Goal: Register for event/course

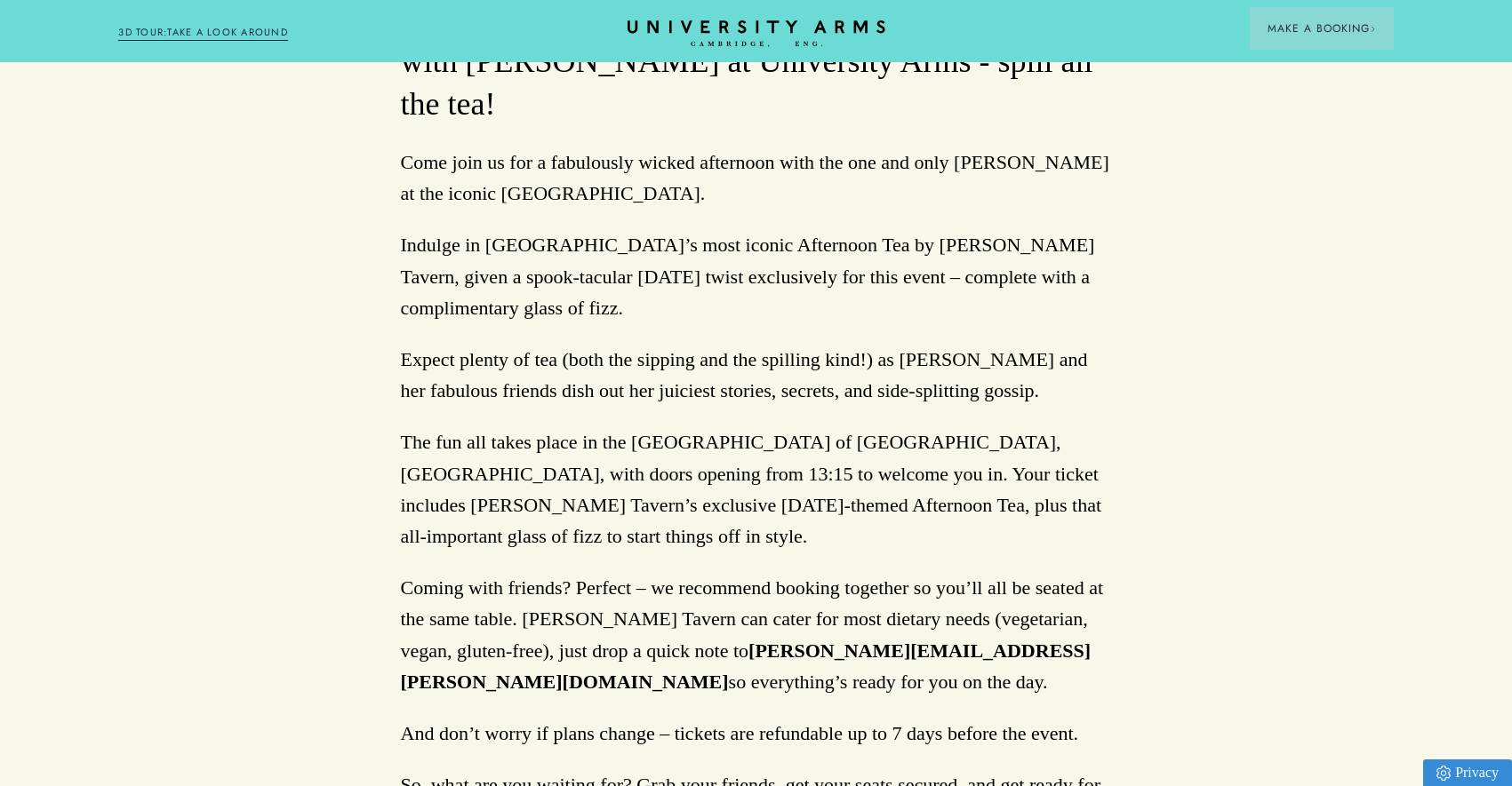
scroll to position [1631, 0]
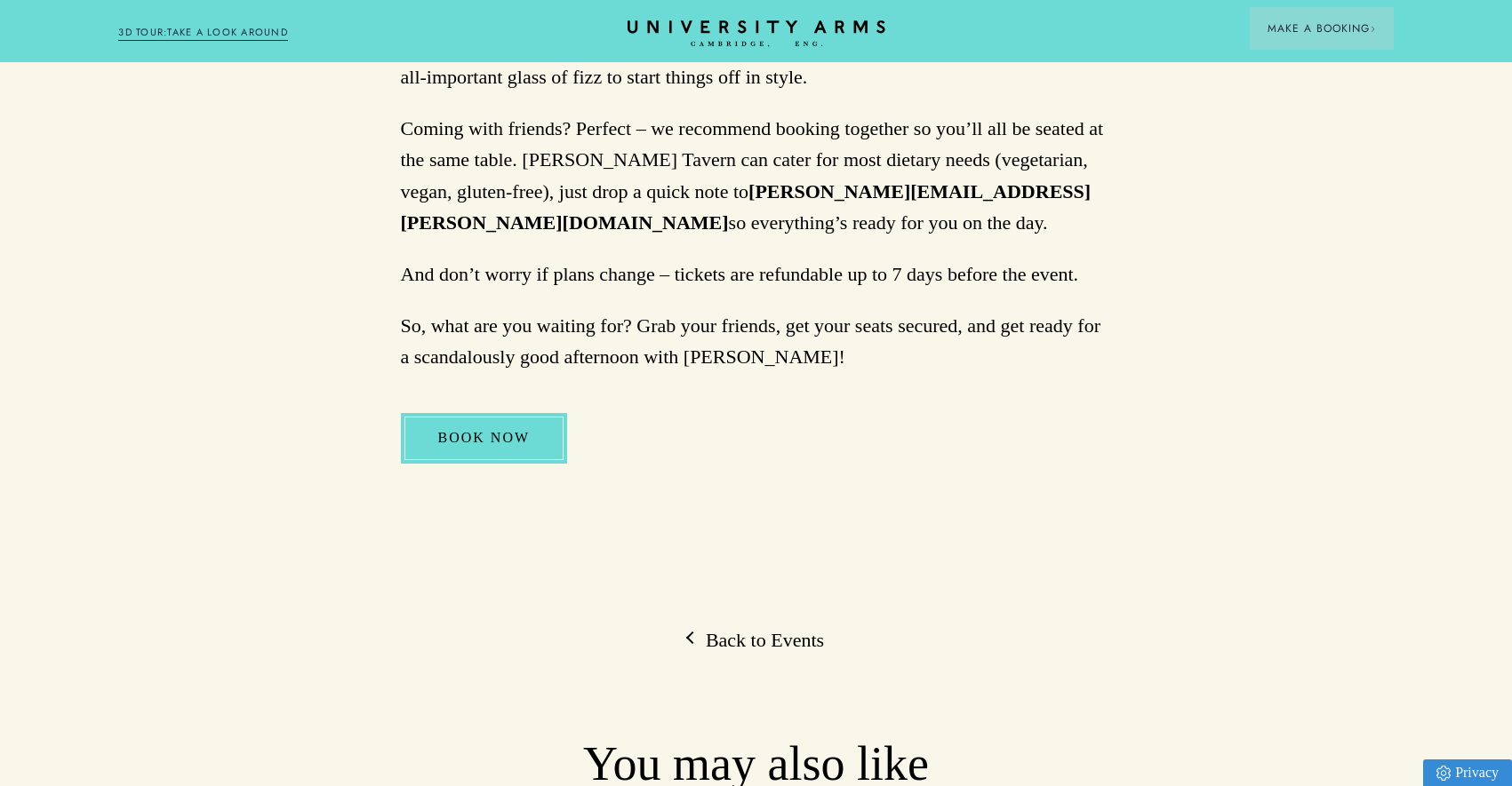
click at [489, 413] on link "BOOK NOW" at bounding box center [484, 438] width 167 height 50
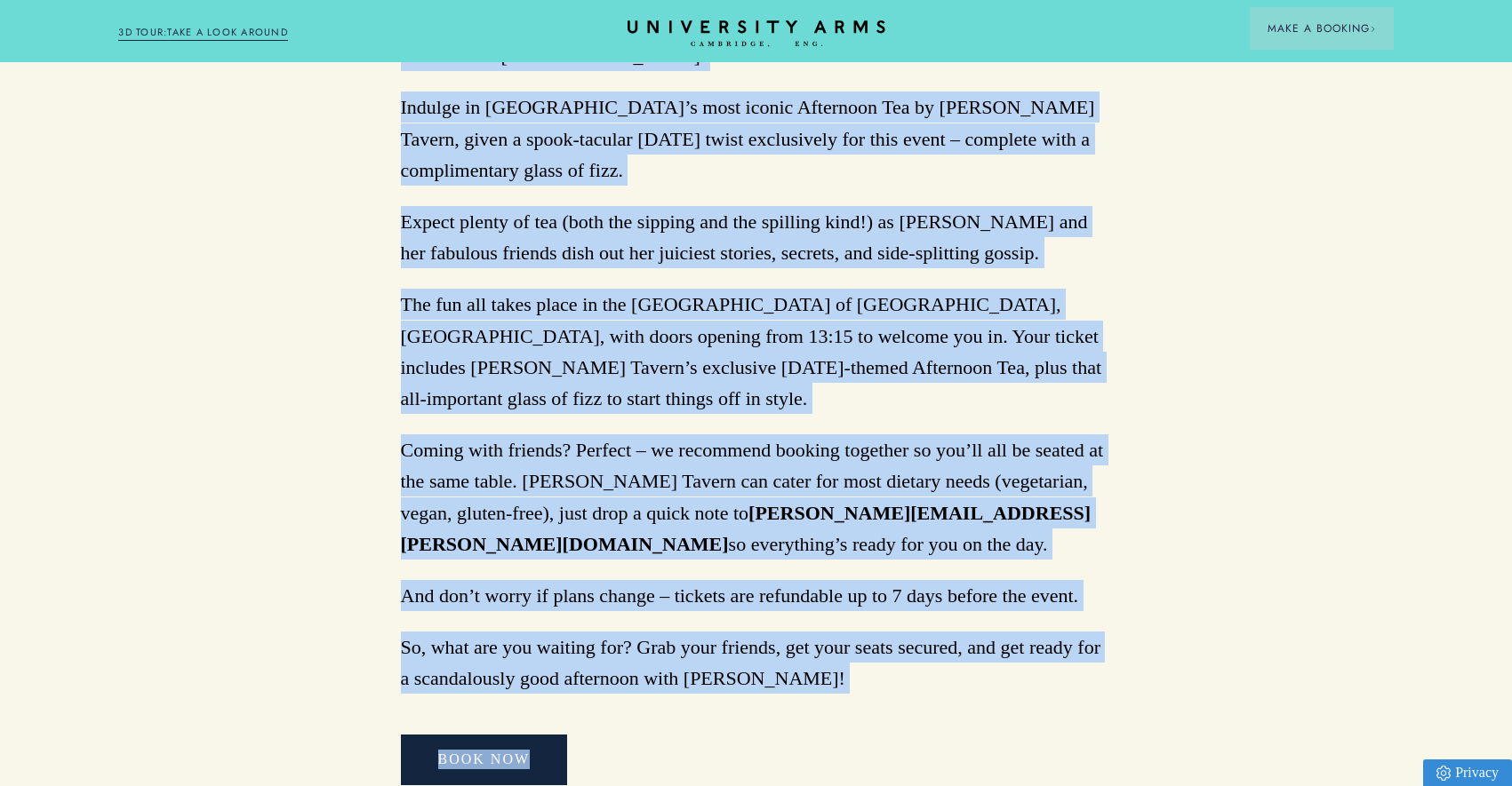
scroll to position [1335, 0]
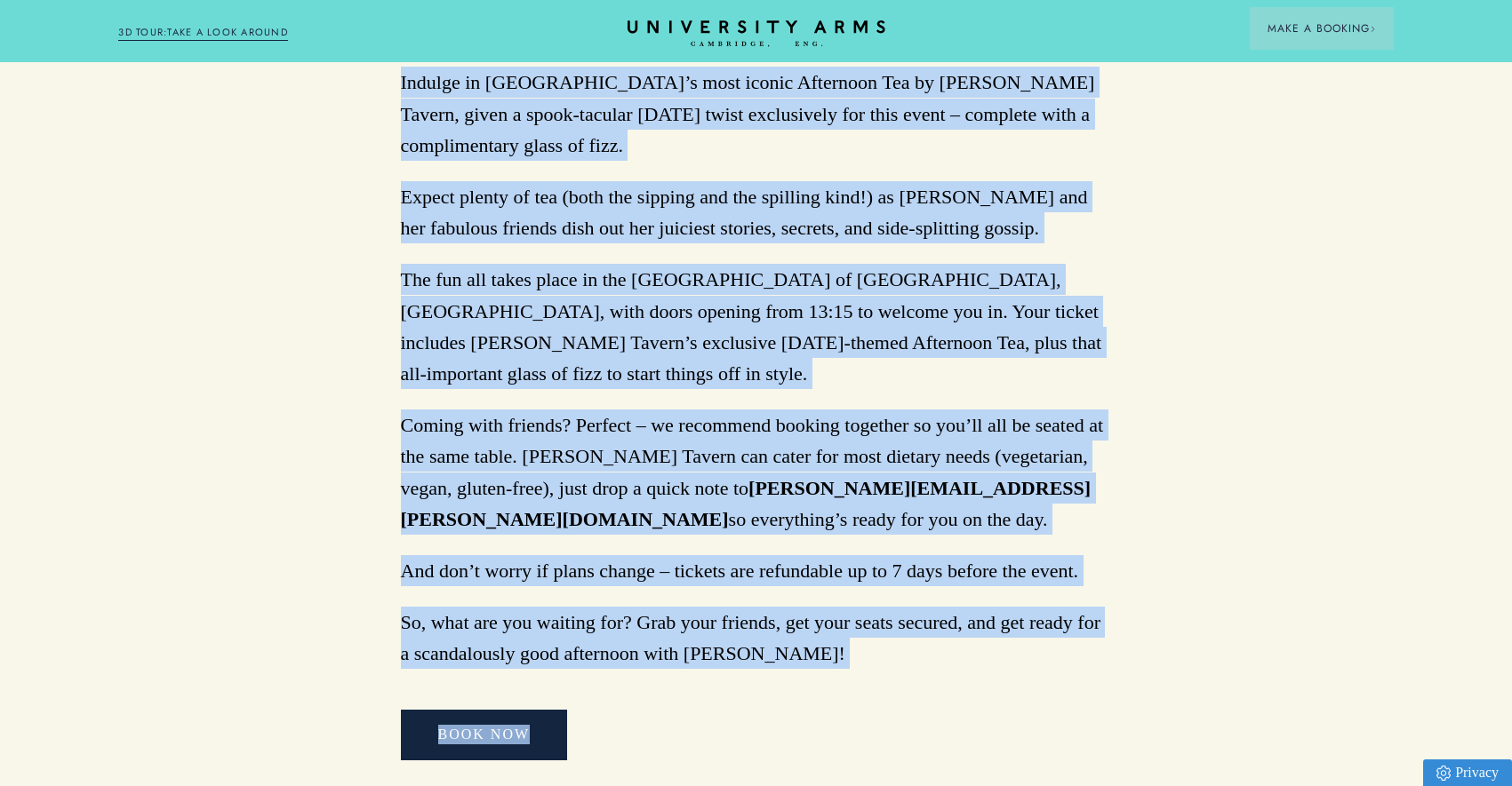
drag, startPoint x: 395, startPoint y: 171, endPoint x: 853, endPoint y: 585, distance: 617.4
click at [853, 585] on div "Back to Events Spill the Tea with Felicity Flappes 25/10/2025 Join us for After…" at bounding box center [756, 178] width 1512 height 2697
copy div "Join us for Afternoon Tea and for a juicy gossip session with Felicity Flappes …"
click at [511, 710] on link "BOOK NOW" at bounding box center [484, 735] width 167 height 50
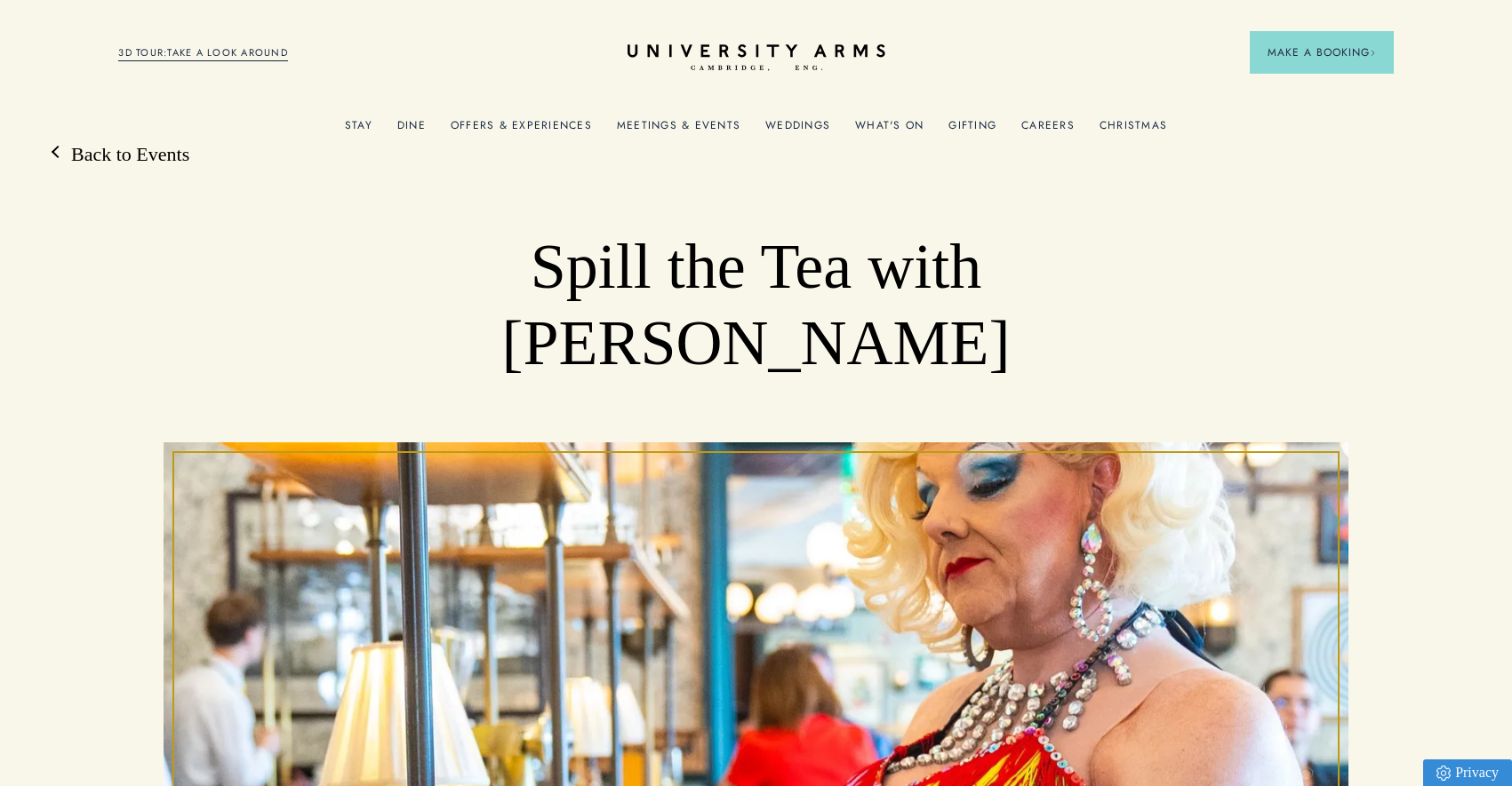
scroll to position [34, 0]
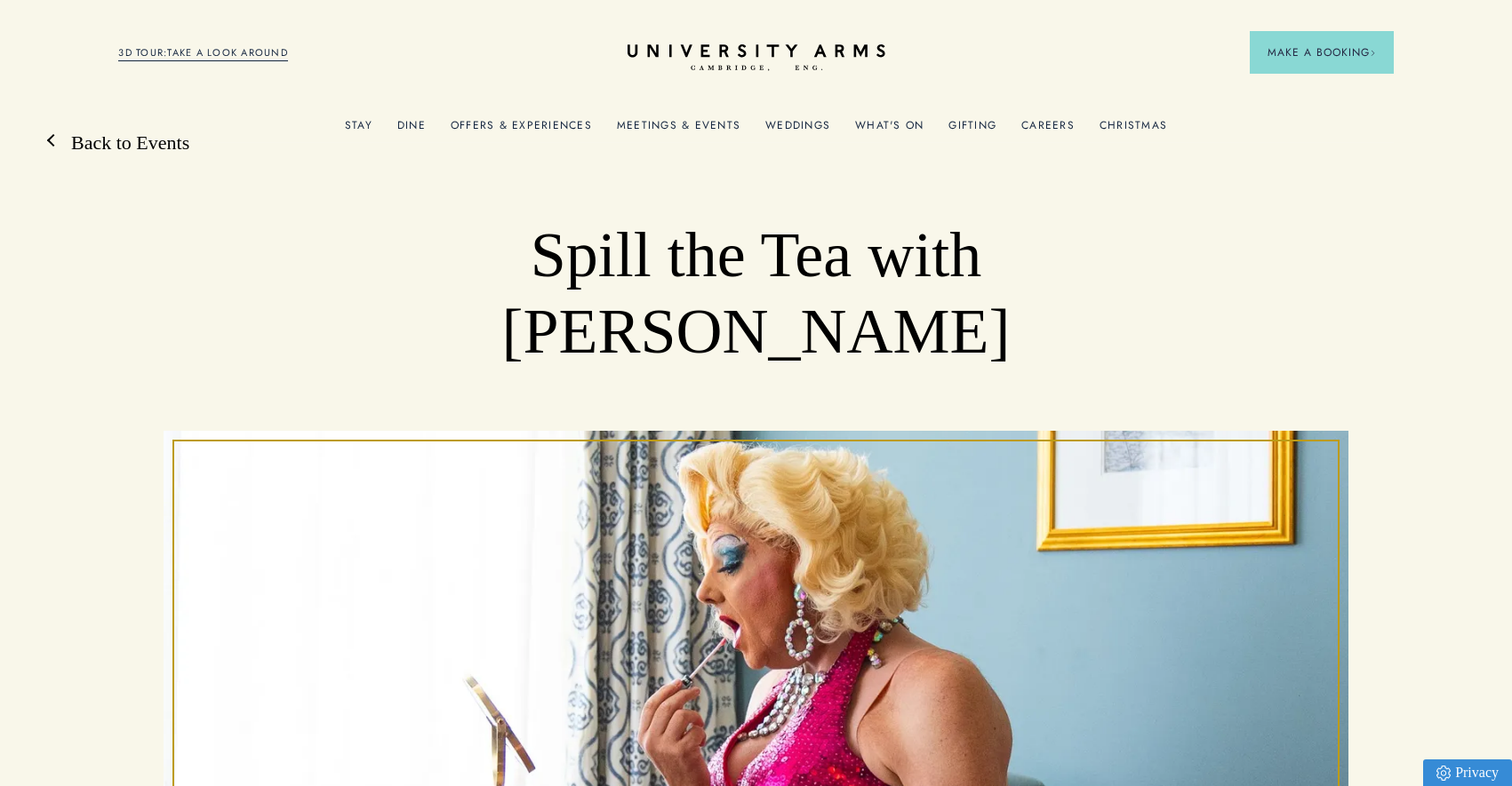
click at [90, 148] on link "Back to Events" at bounding box center [120, 142] width 136 height 26
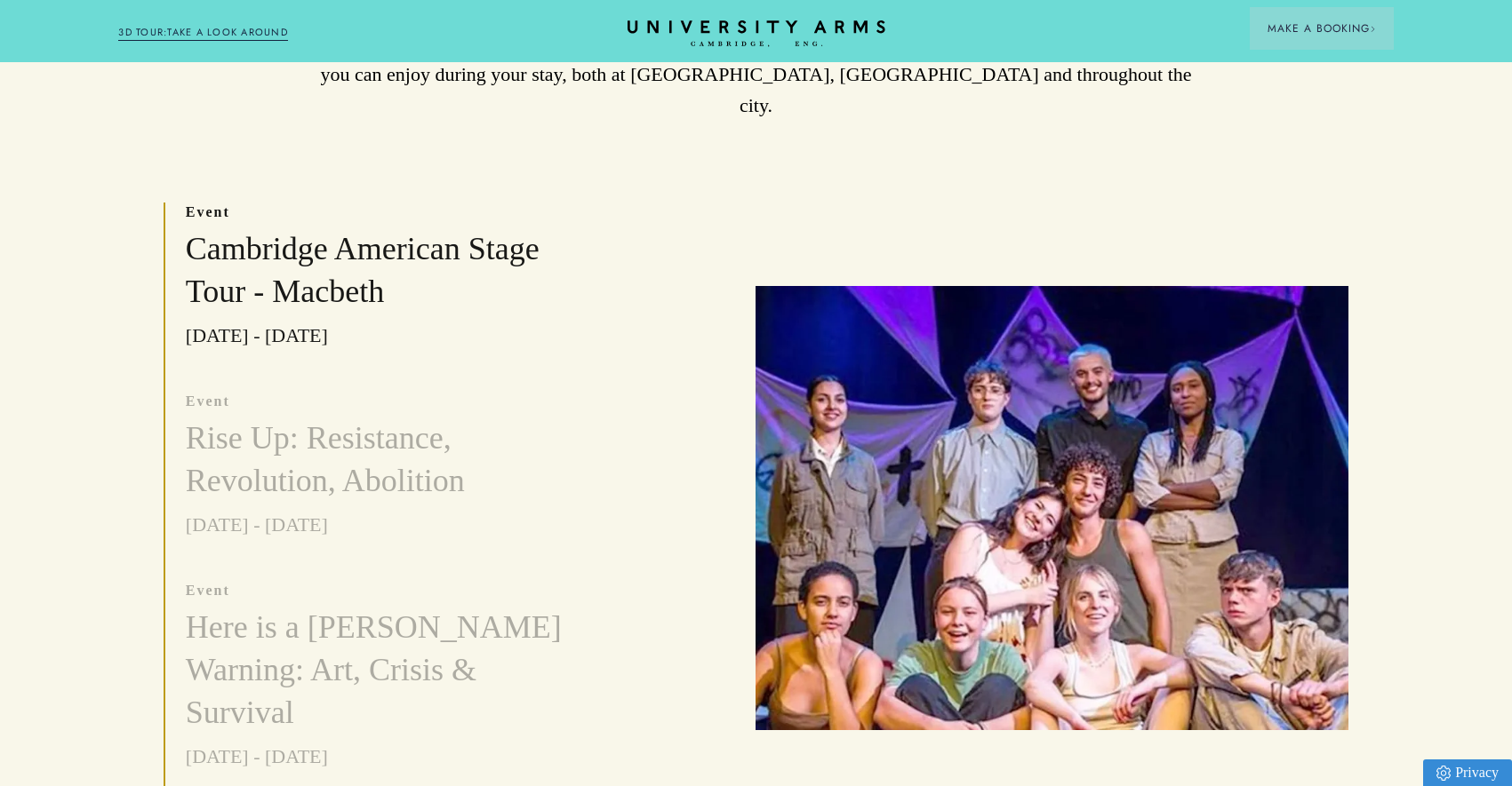
scroll to position [503, 0]
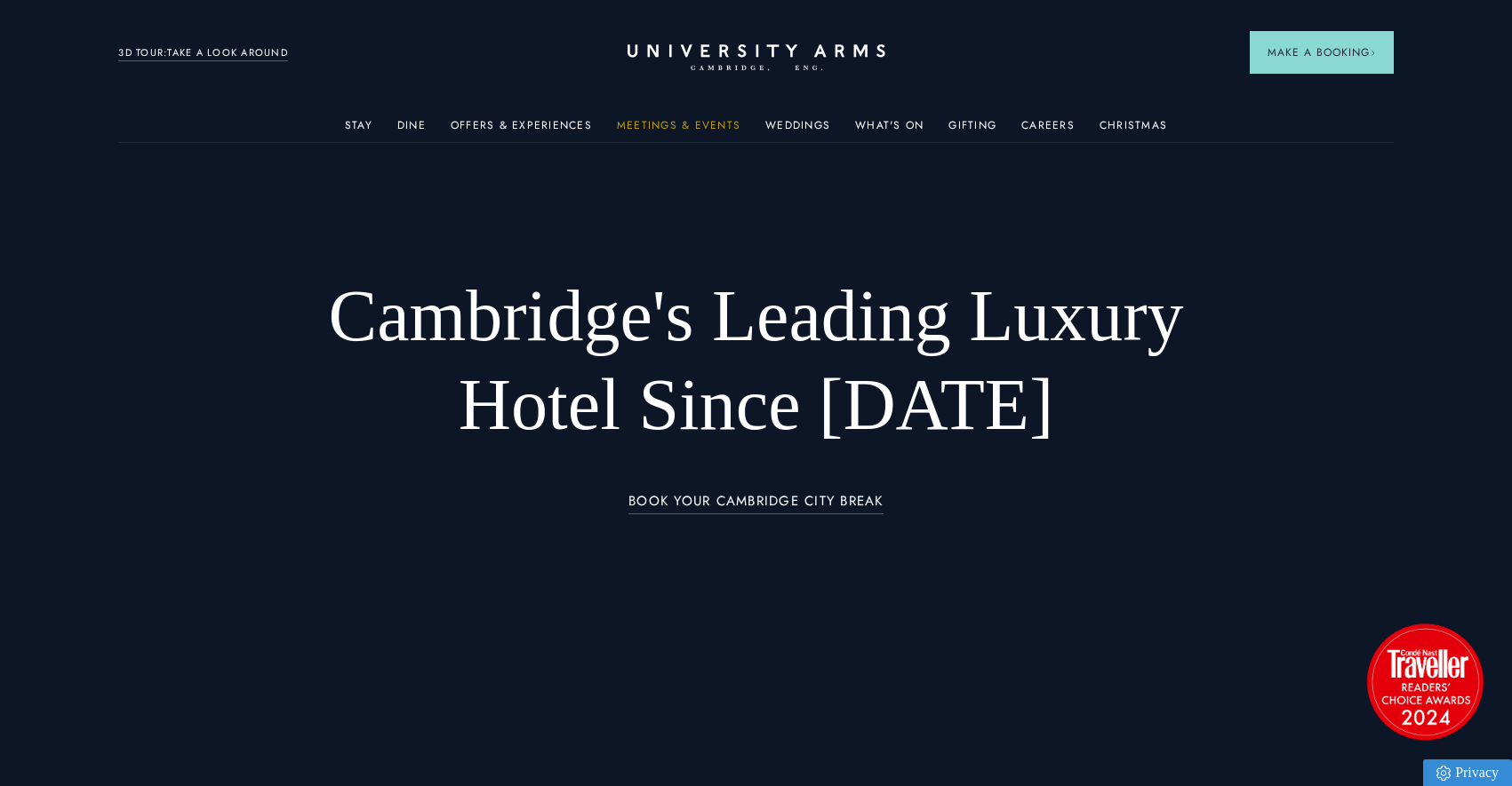
click at [702, 125] on link "Meetings & Events" at bounding box center [678, 130] width 123 height 23
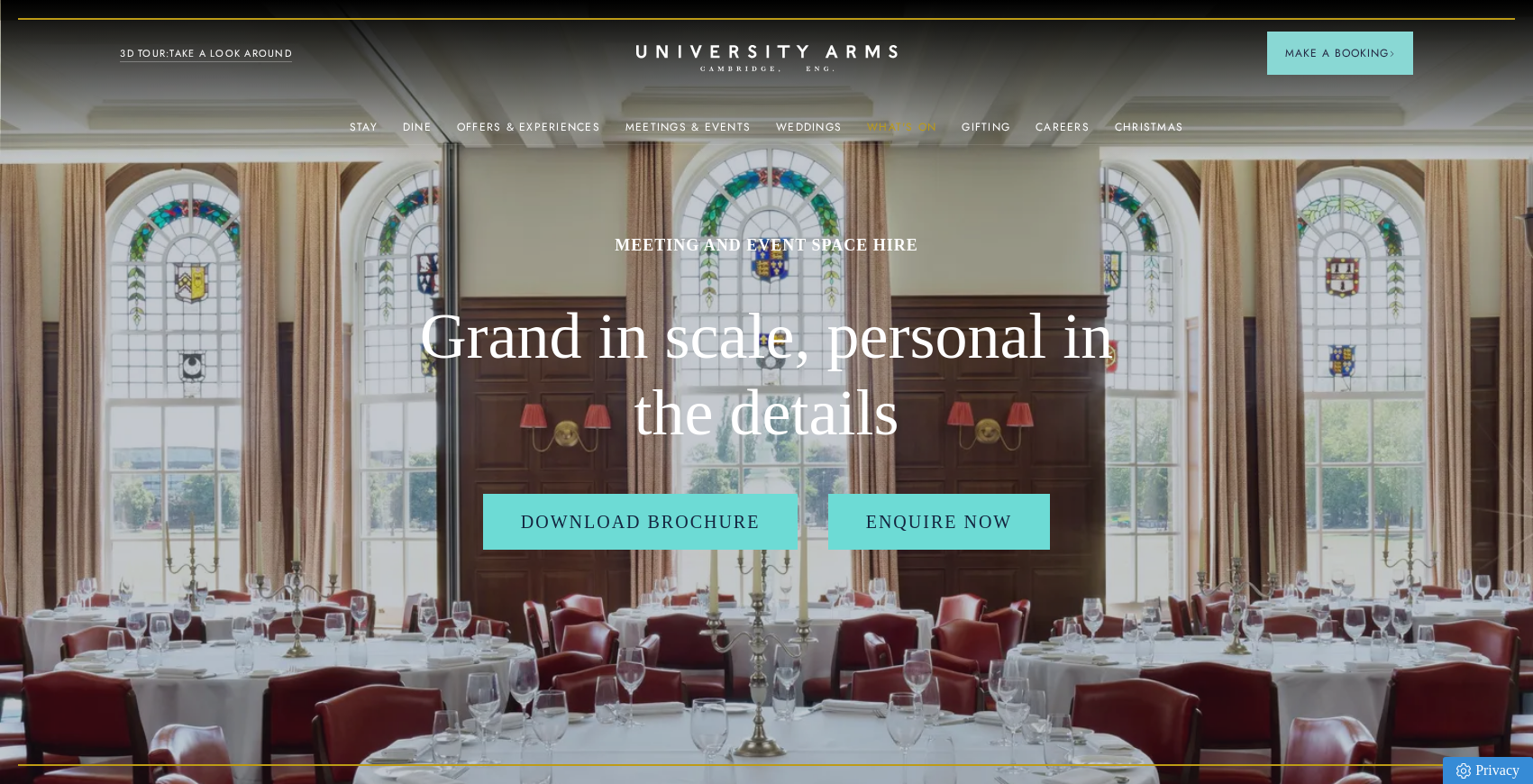
click at [923, 122] on link "What's On" at bounding box center [901, 132] width 69 height 23
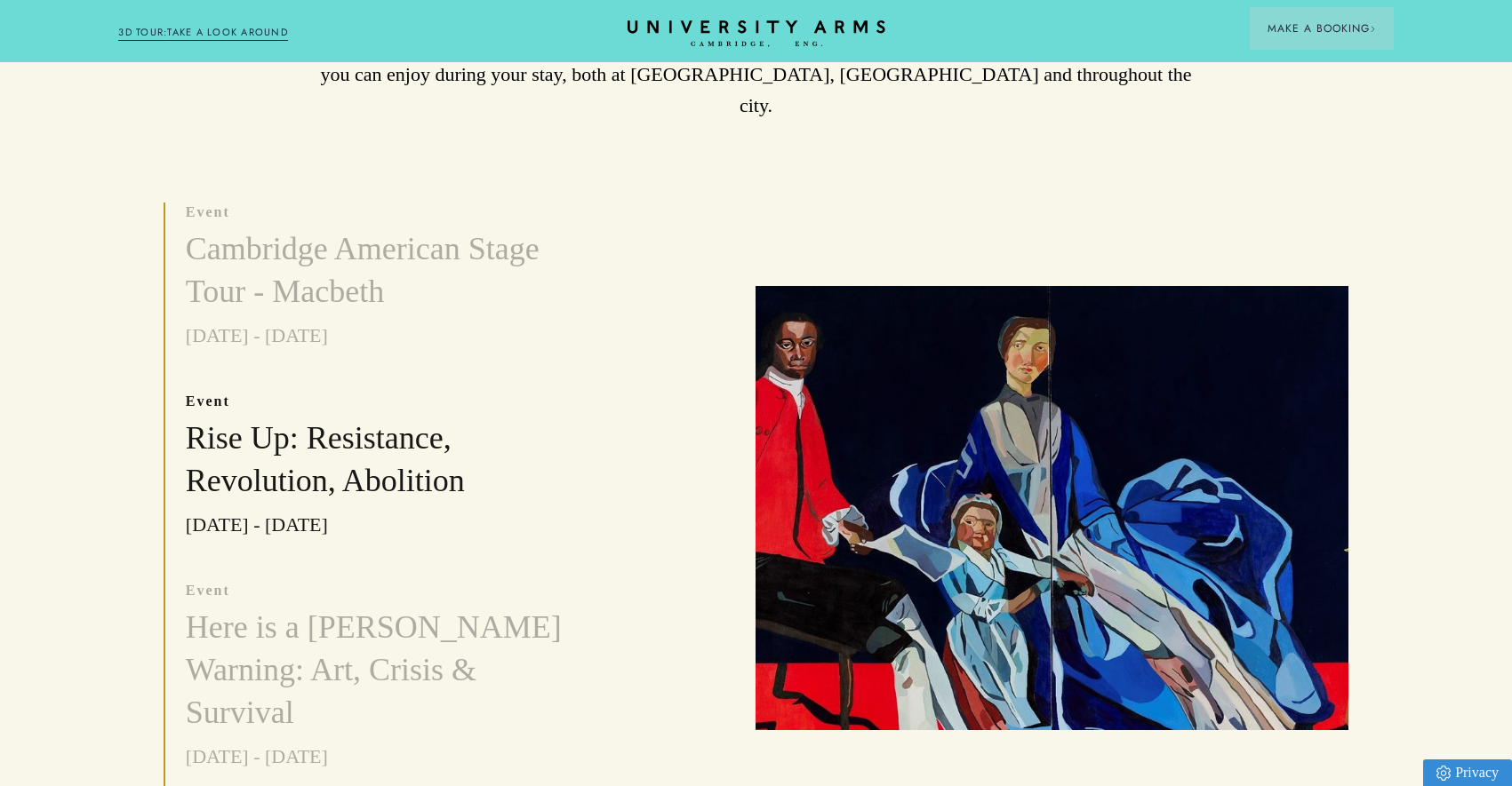
scroll to position [719, 0]
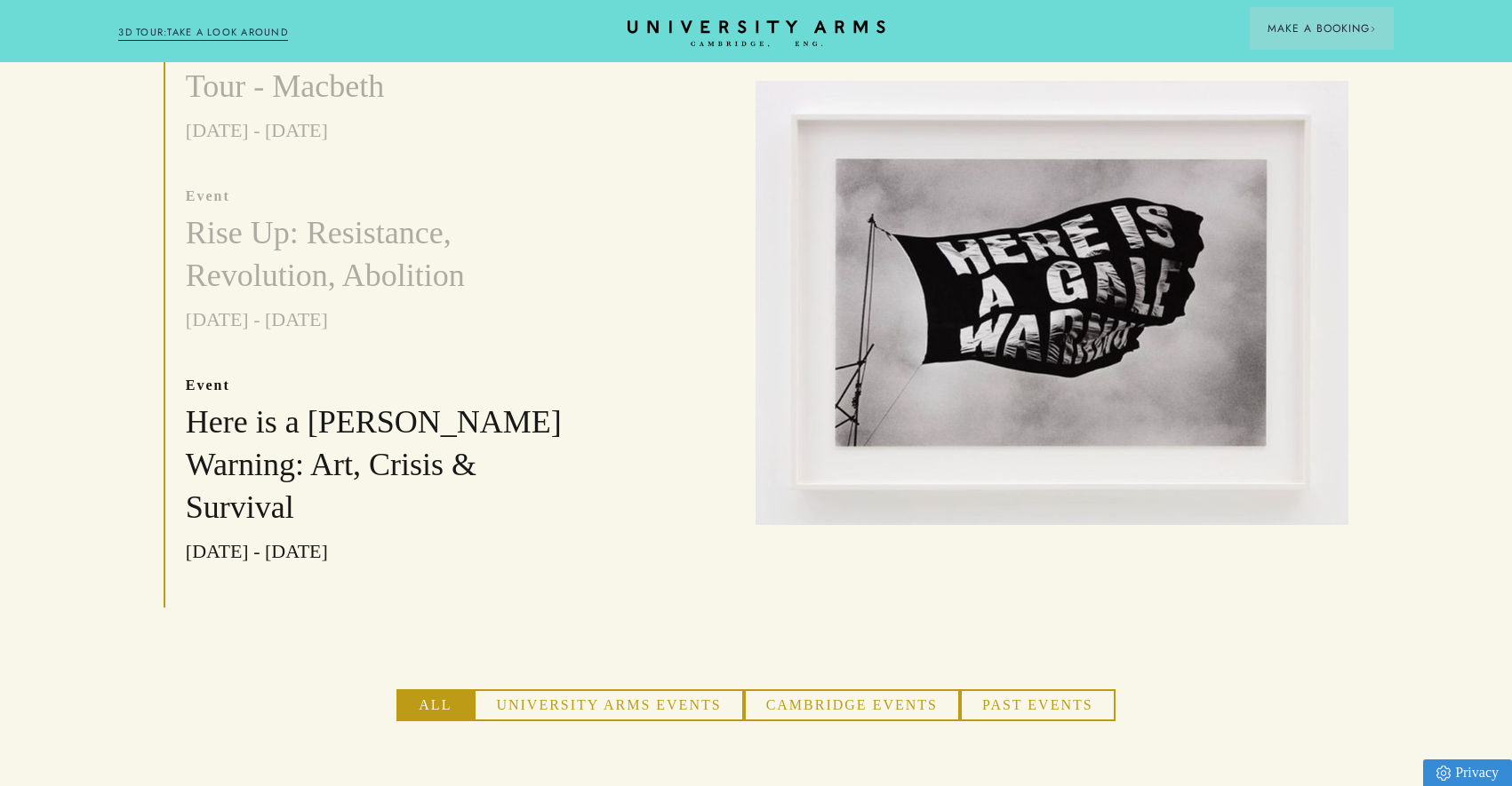
click at [614, 689] on button "University Arms Events" at bounding box center [607, 705] width 269 height 32
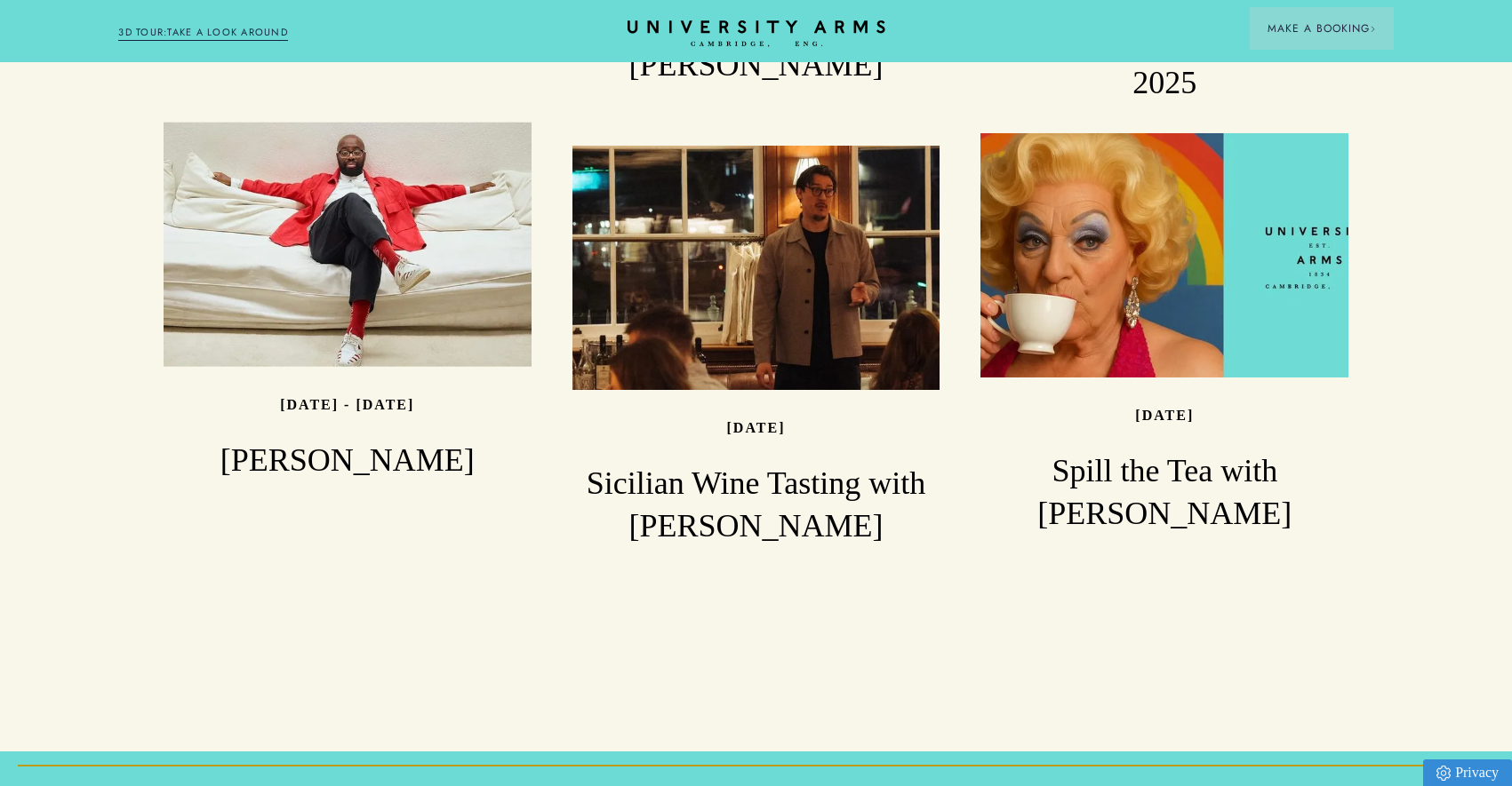
scroll to position [2439, 0]
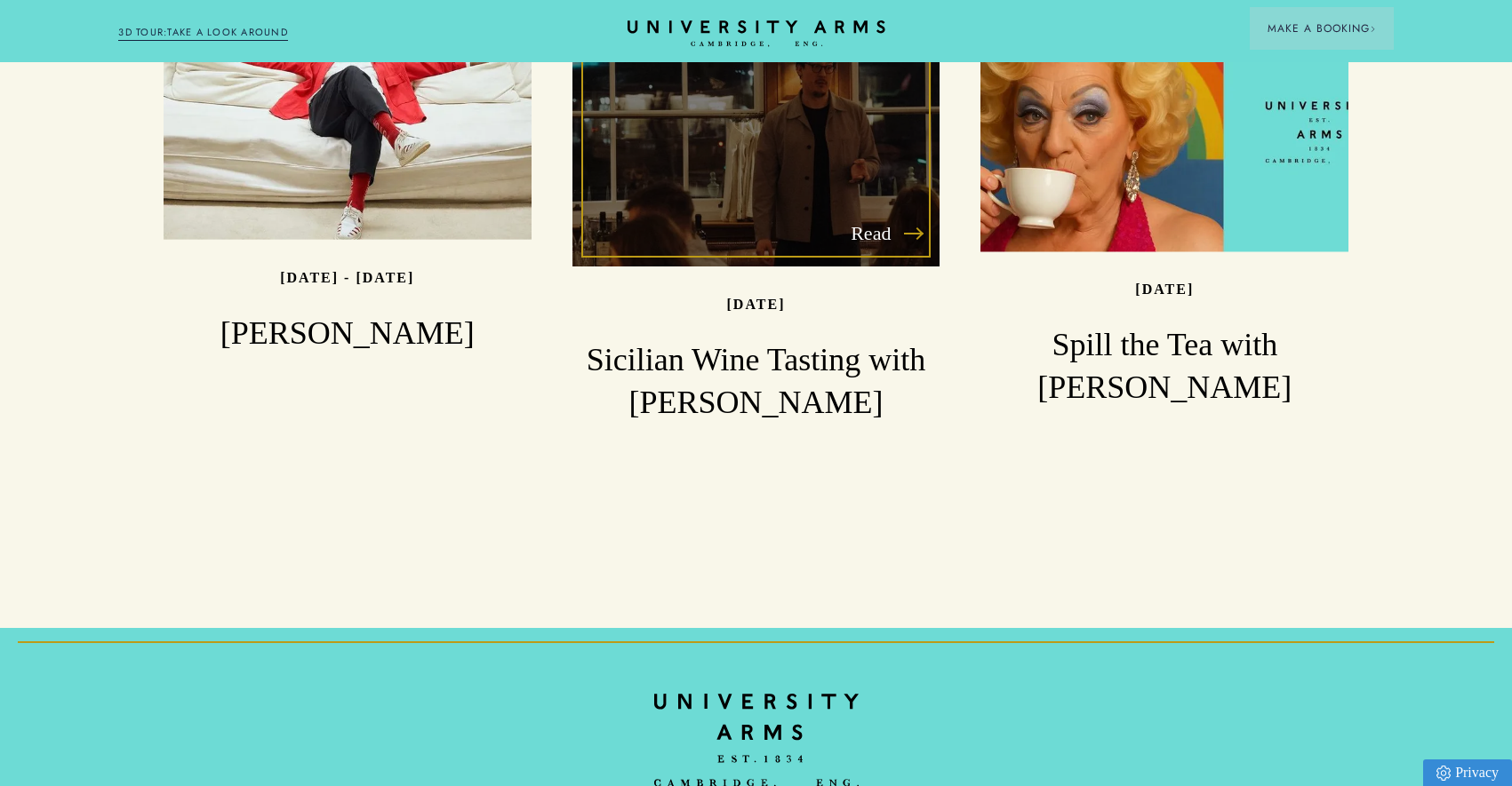
click at [729, 339] on h3 "Sicilian Wine Tasting with [PERSON_NAME]" at bounding box center [756, 382] width 368 height 86
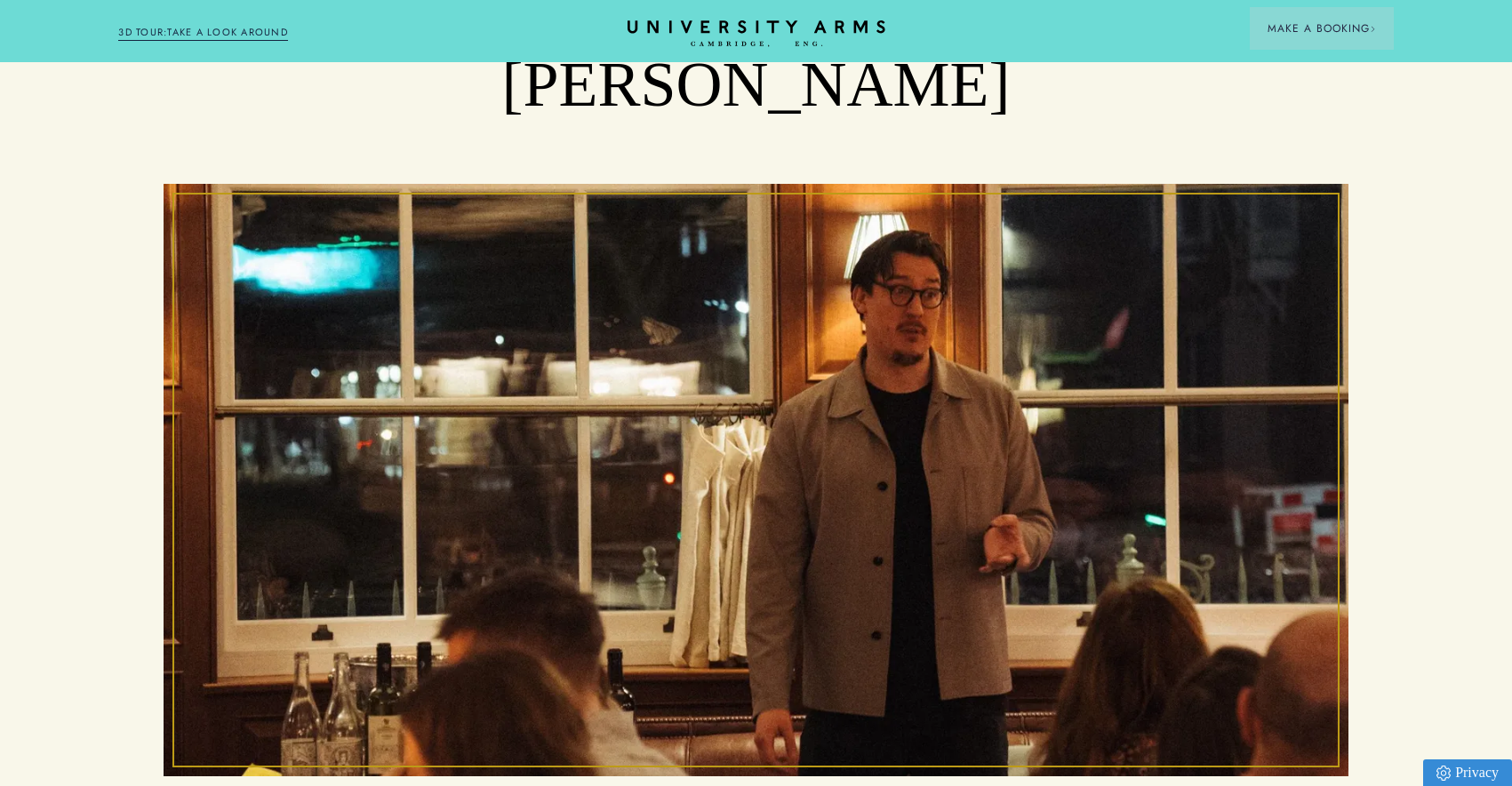
scroll to position [73, 0]
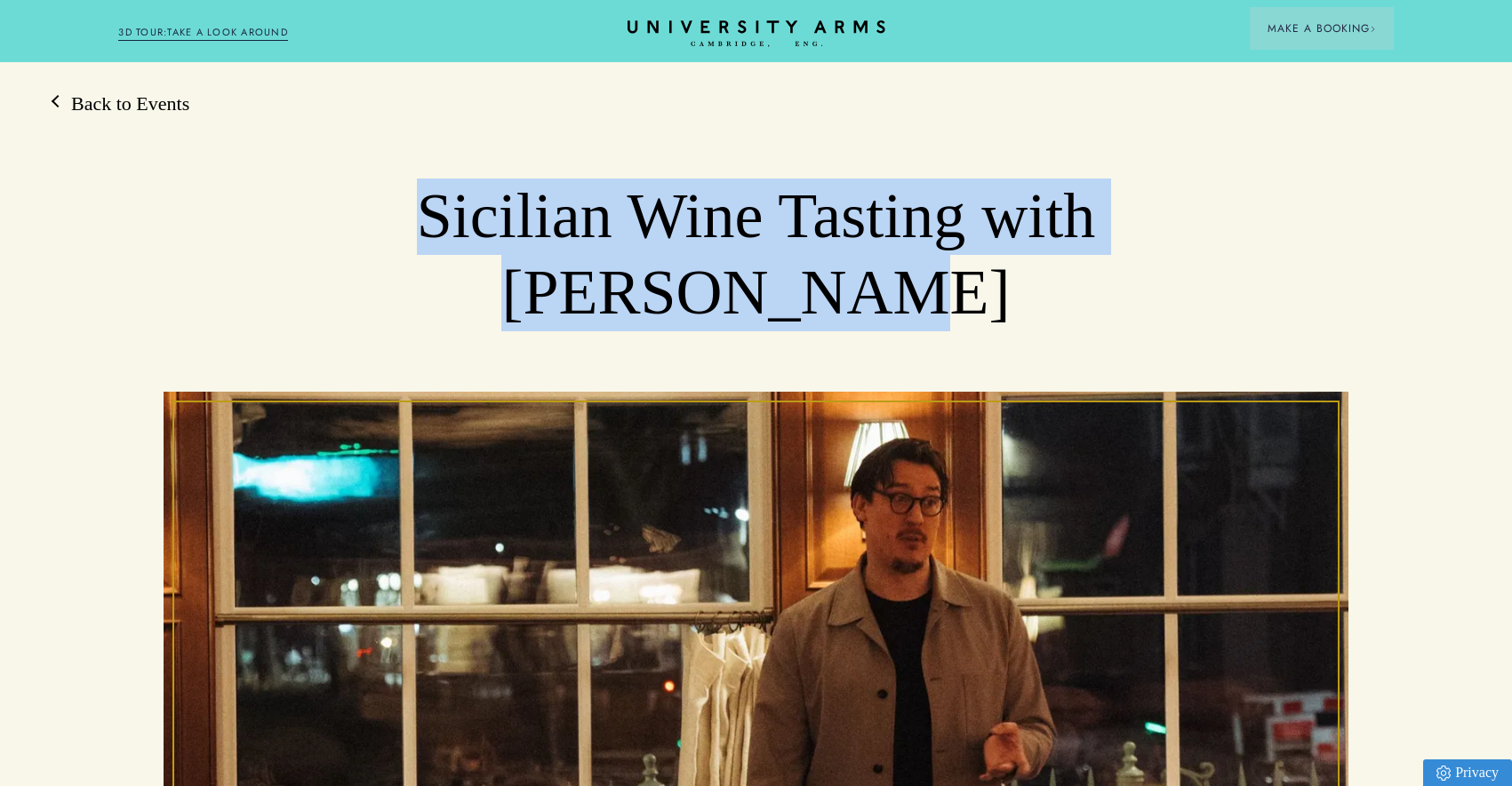
drag, startPoint x: 373, startPoint y: 214, endPoint x: 837, endPoint y: 315, distance: 474.9
click at [837, 315] on h1 "Sicilian Wine Tasting with [PERSON_NAME]" at bounding box center [756, 254] width 948 height 152
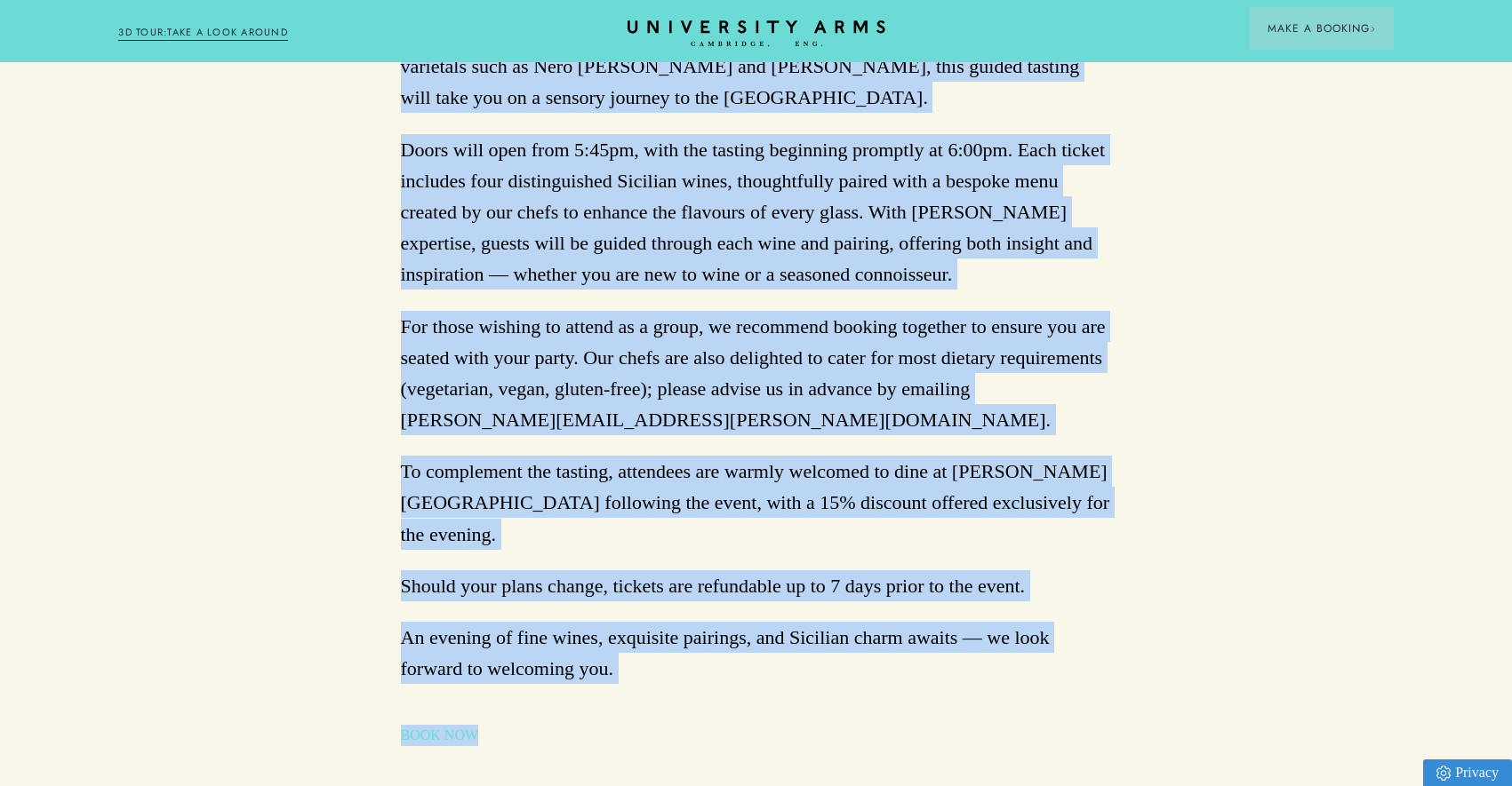
scroll to position [1469, 0]
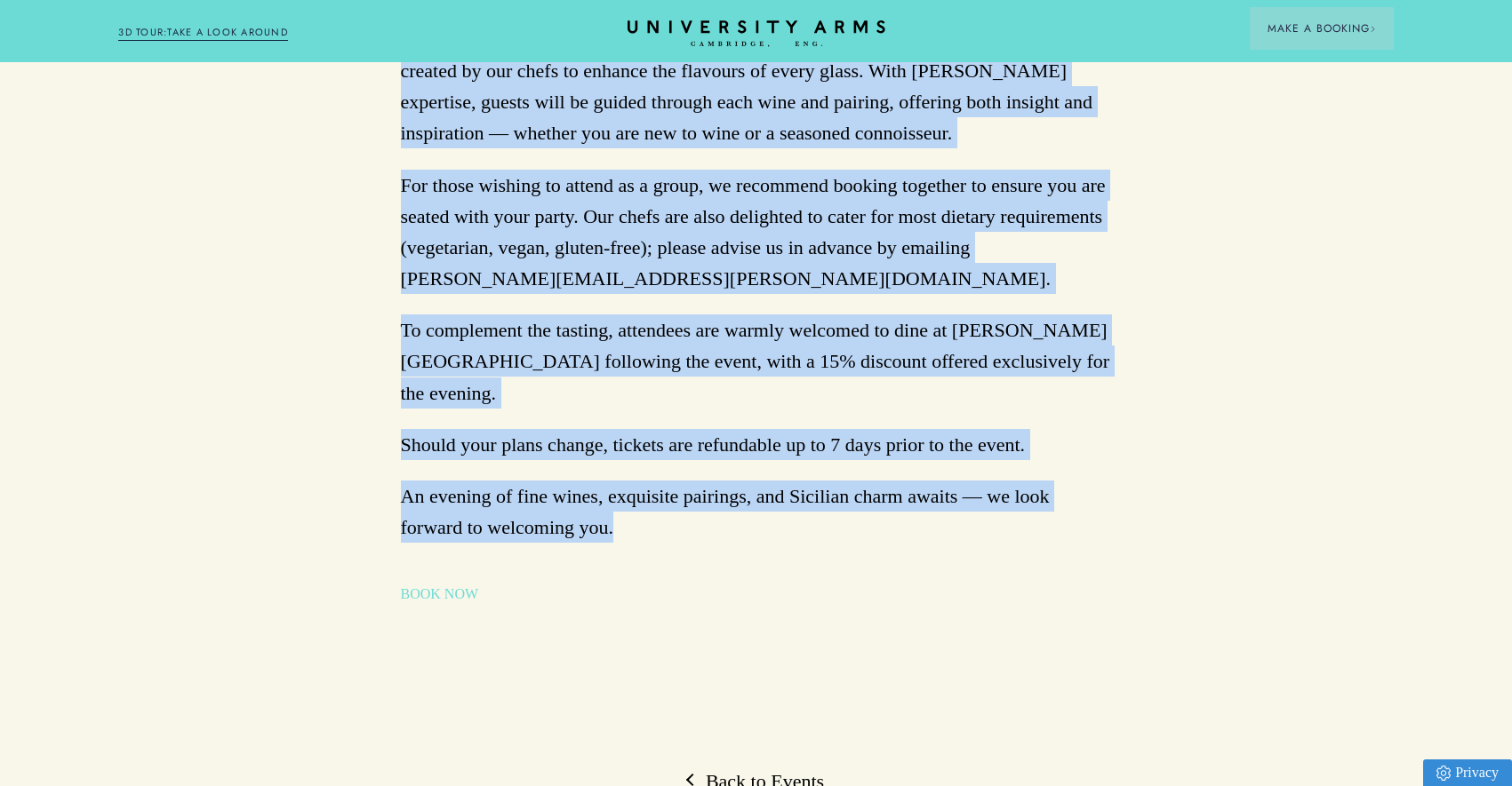
drag, startPoint x: 400, startPoint y: 346, endPoint x: 667, endPoint y: 459, distance: 289.9
click at [667, 459] on div "Join us for an exclusive evening in the timeless surroundings of the Library at…" at bounding box center [757, 153] width 711 height 904
copy div "Lore ip dol si ametconse adipisc el sed doeiusmo temporincidi ut lab Etdolor ma…"
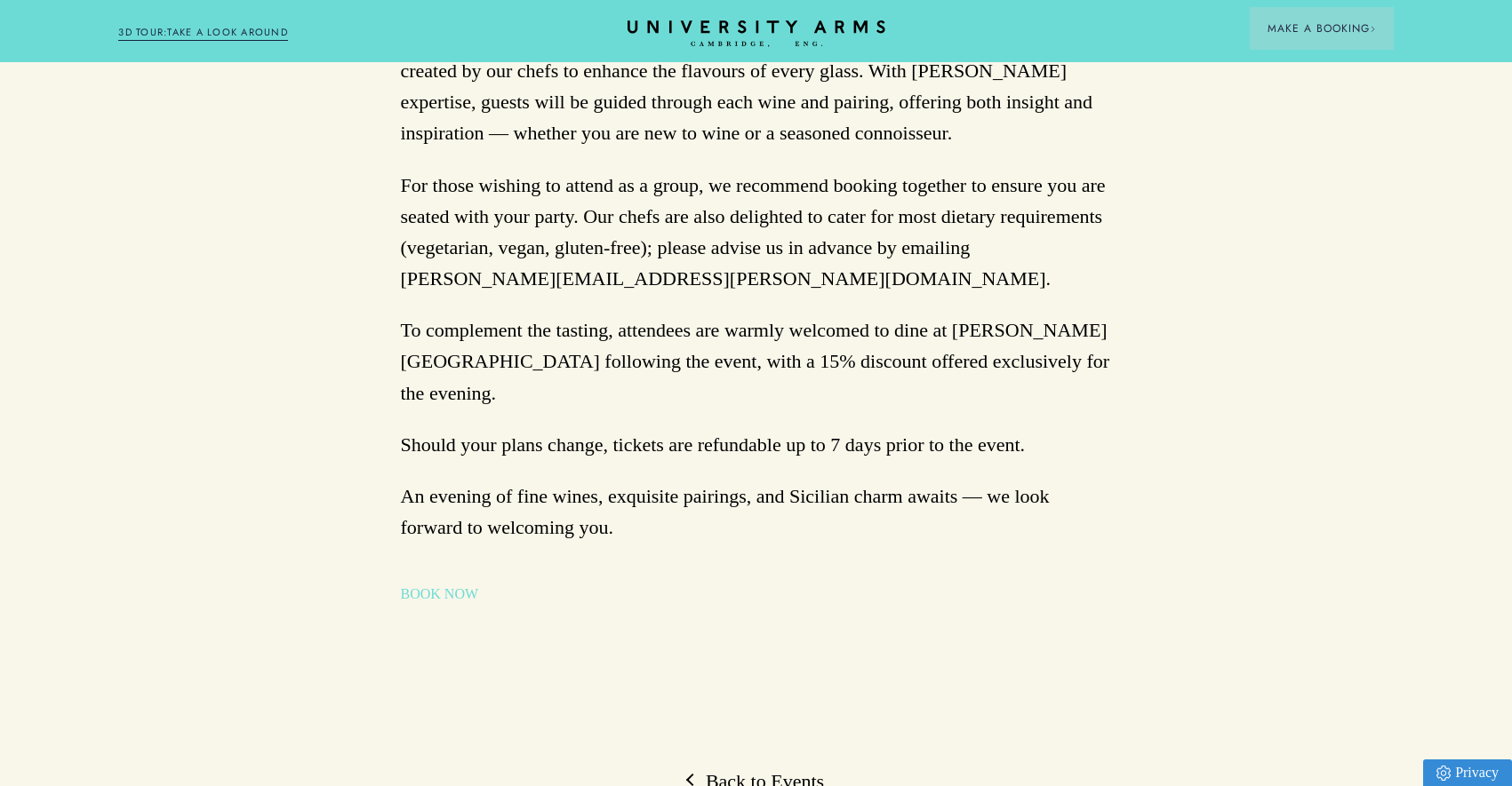
click at [438, 554] on div "Back to Events Sicilian Wine Tasting with [PERSON_NAME] [DATE] Join us for an e…" at bounding box center [756, 32] width 1512 height 2676
click at [432, 584] on link "BOOK NOW" at bounding box center [440, 594] width 78 height 21
